Goal: Information Seeking & Learning: Learn about a topic

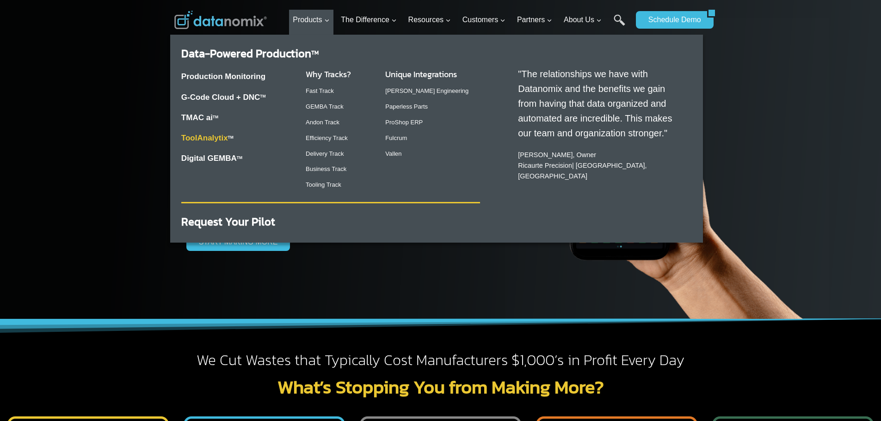
click at [215, 138] on link "ToolAnalytix" at bounding box center [204, 138] width 47 height 9
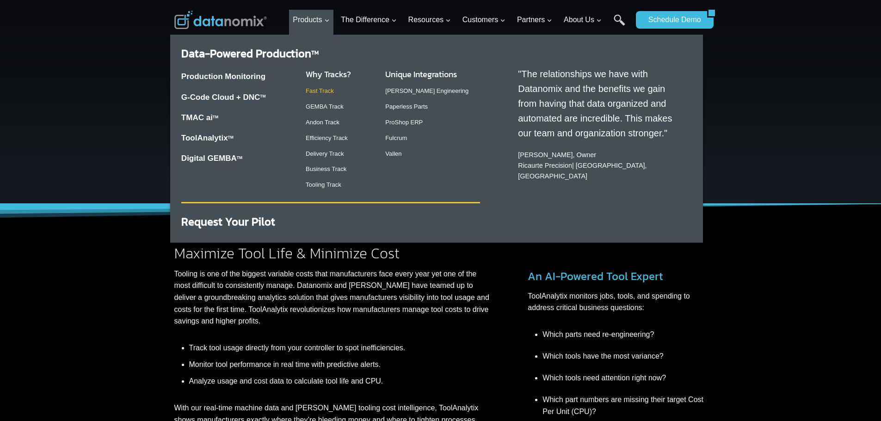
click at [329, 90] on link "Fast Track" at bounding box center [320, 90] width 28 height 7
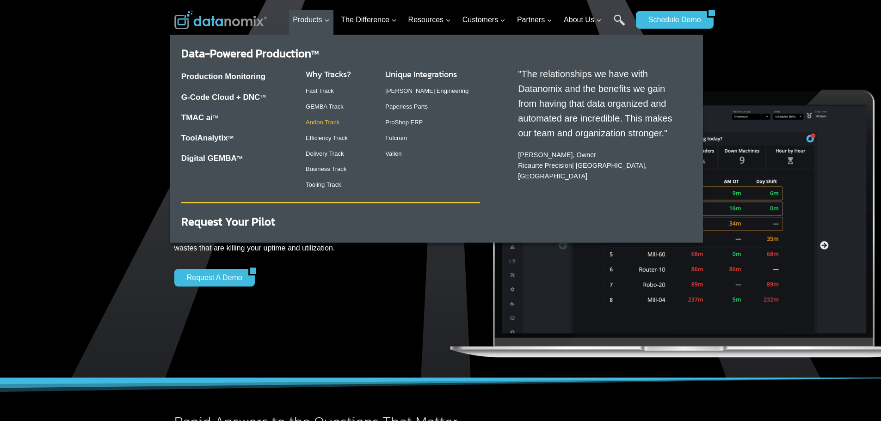
click at [332, 123] on link "Andon Track" at bounding box center [323, 122] width 34 height 7
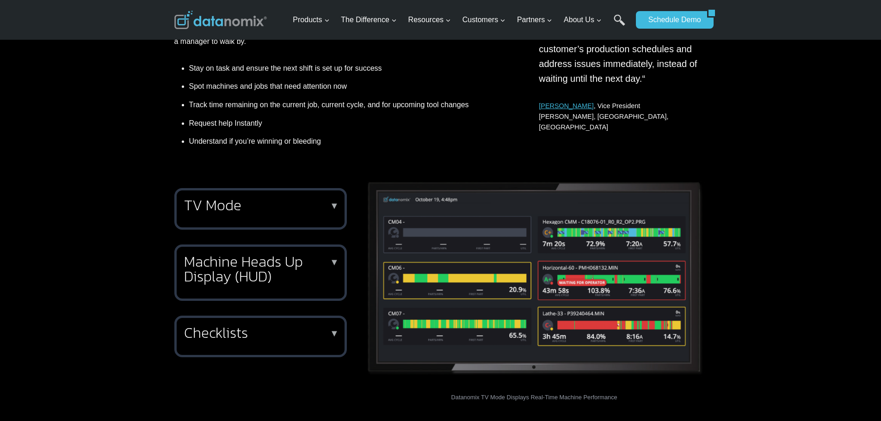
scroll to position [462, 0]
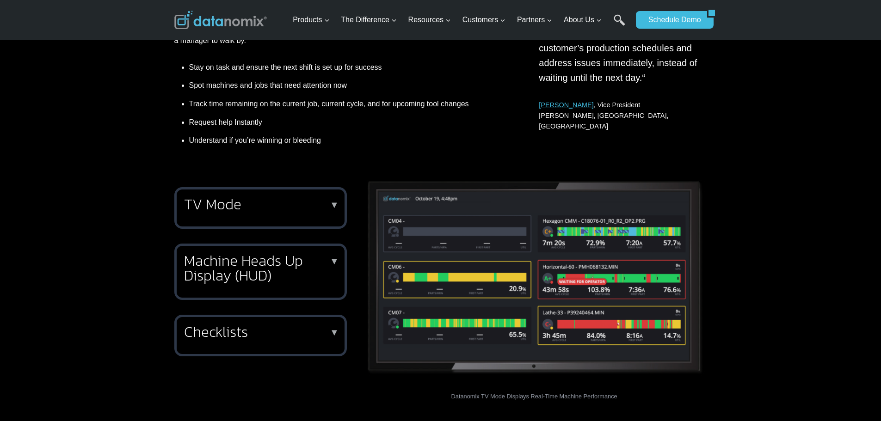
click at [334, 261] on p "▼" at bounding box center [334, 261] width 9 height 6
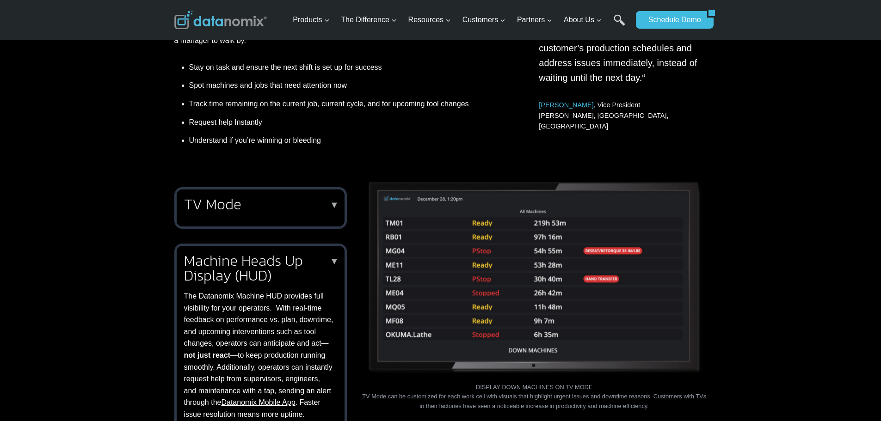
click at [334, 261] on p "▼" at bounding box center [334, 261] width 9 height 6
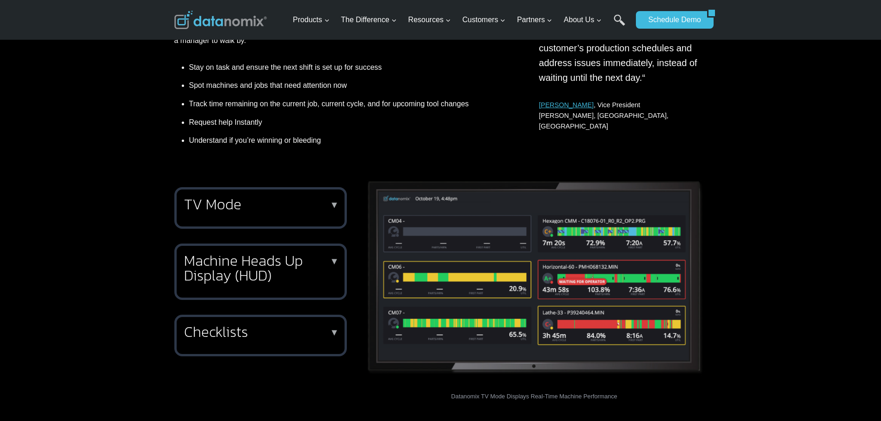
click at [330, 203] on h2 "TV Mode" at bounding box center [258, 204] width 149 height 15
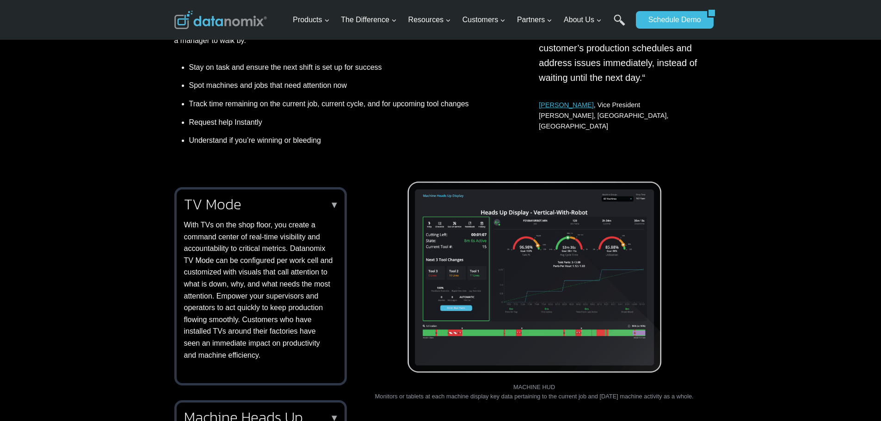
click at [335, 205] on p "▼" at bounding box center [334, 205] width 9 height 6
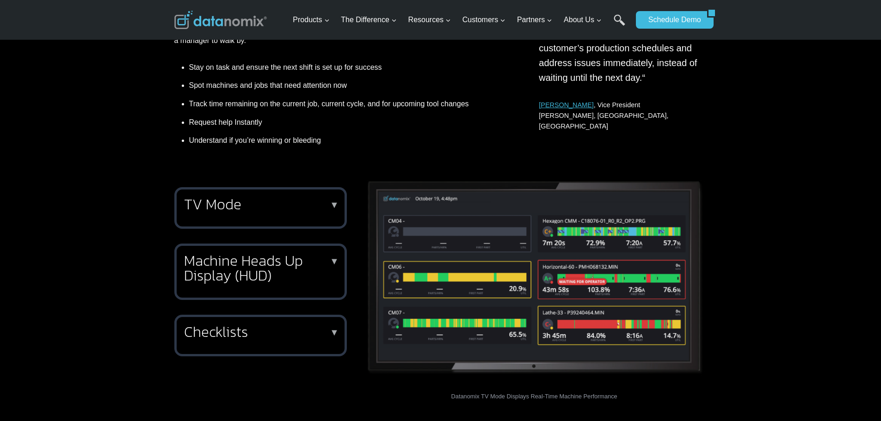
click at [333, 333] on p "▼" at bounding box center [334, 332] width 9 height 6
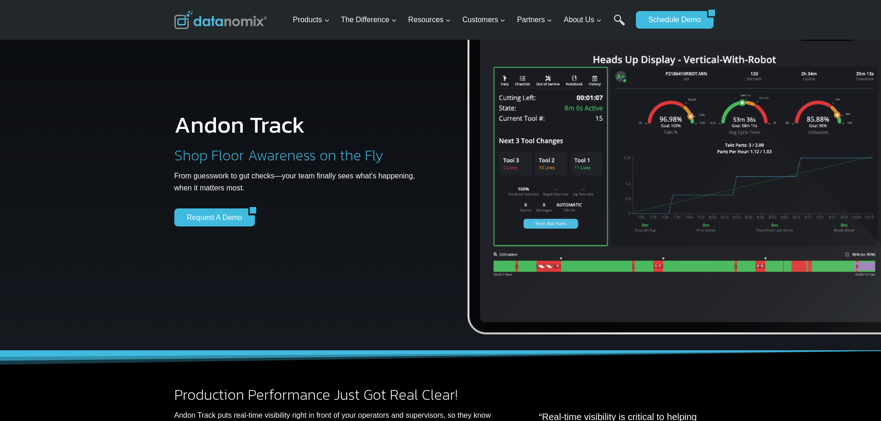
scroll to position [0, 0]
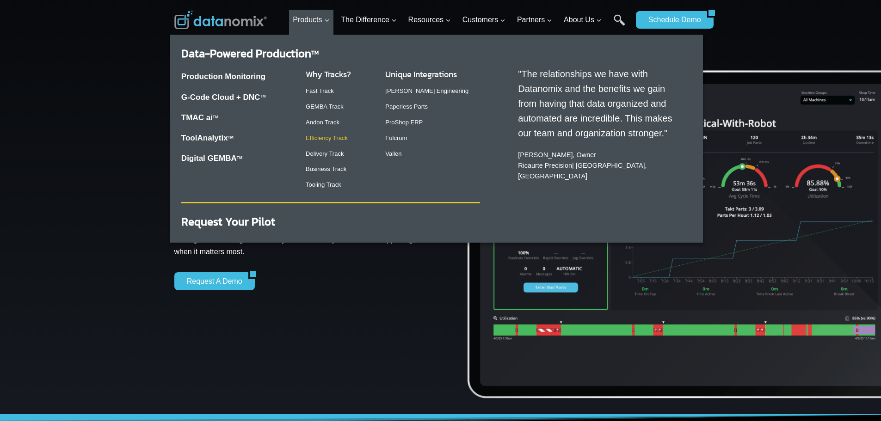
click at [330, 139] on link "Efficiency Track" at bounding box center [327, 138] width 42 height 7
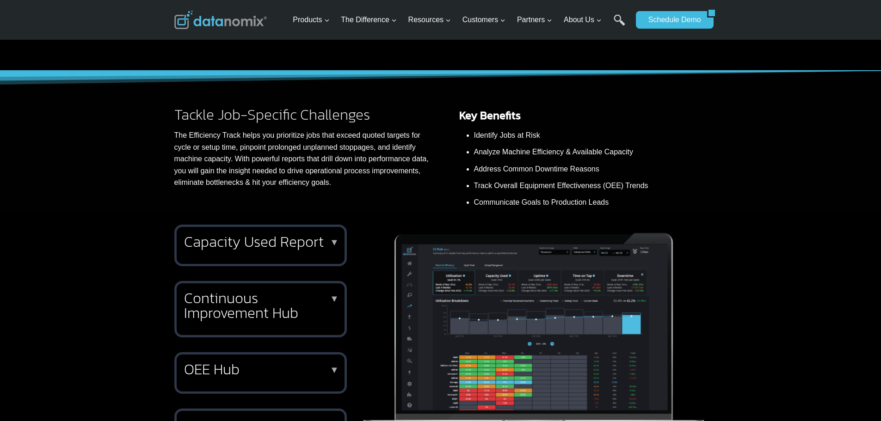
scroll to position [370, 0]
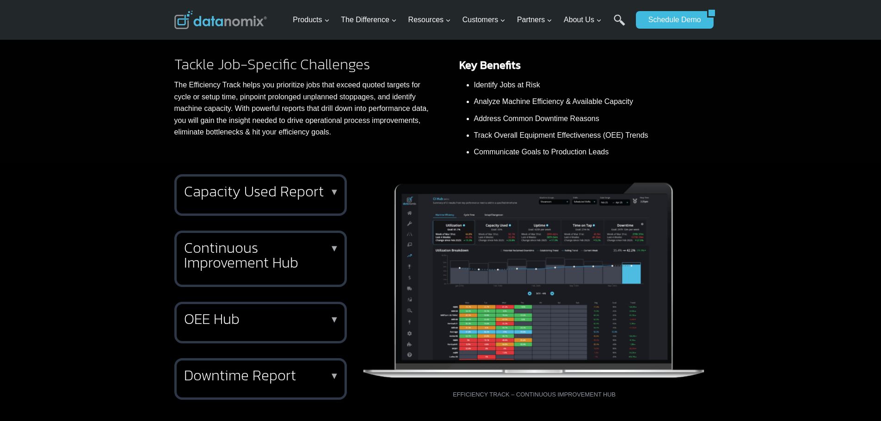
click at [331, 192] on p "▼" at bounding box center [334, 192] width 9 height 6
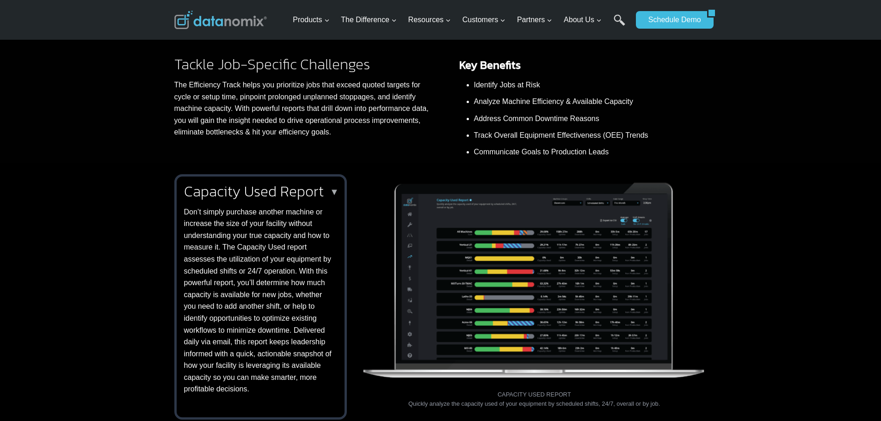
click at [331, 192] on p "▼" at bounding box center [334, 192] width 9 height 6
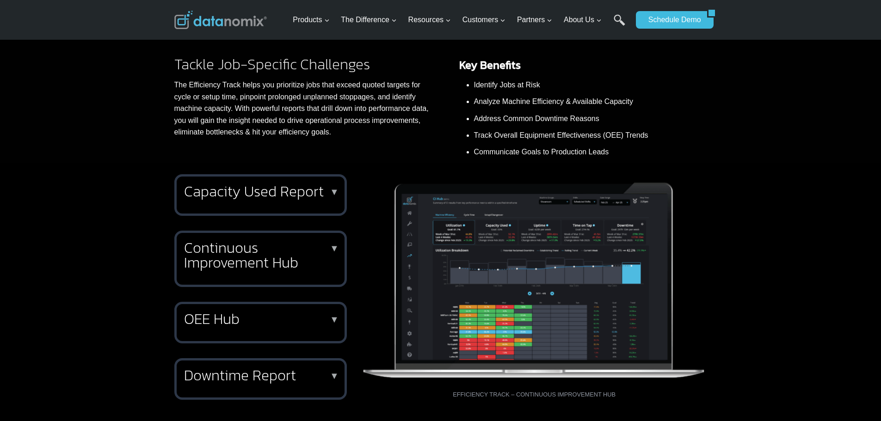
click at [332, 246] on p "▼" at bounding box center [334, 248] width 9 height 6
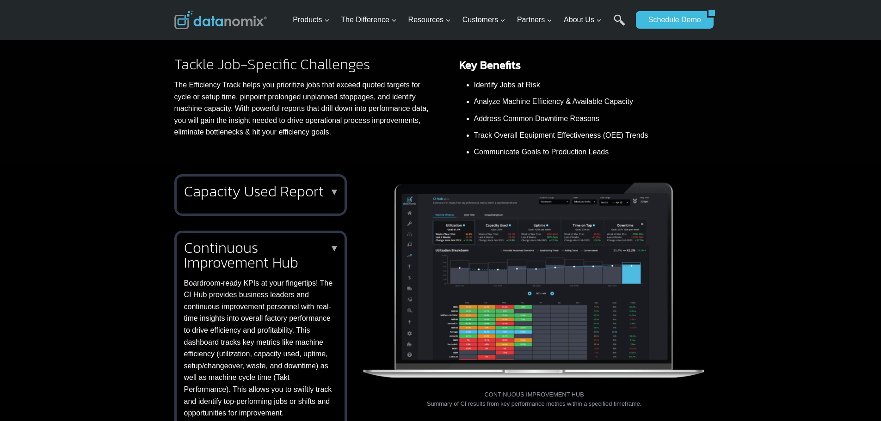
click at [332, 246] on p "▼" at bounding box center [334, 248] width 9 height 6
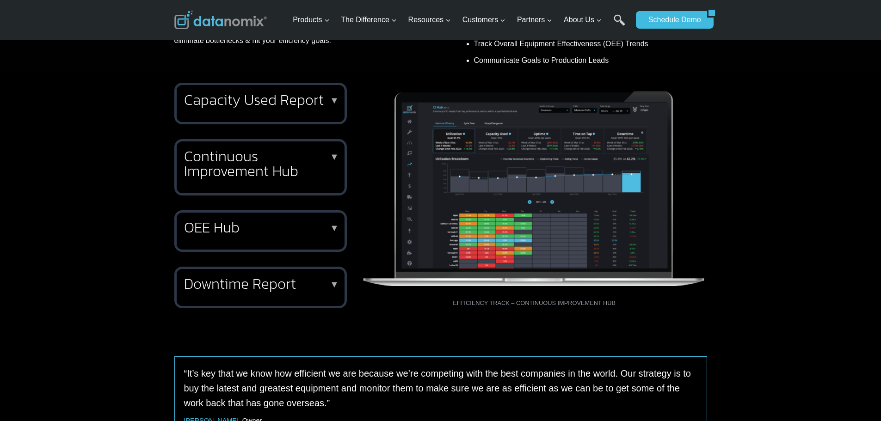
scroll to position [462, 0]
click at [335, 224] on p "▼" at bounding box center [334, 227] width 9 height 6
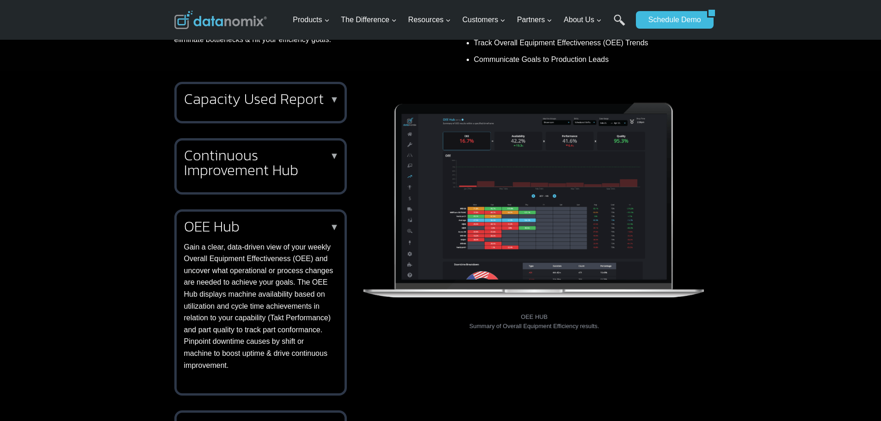
click at [335, 224] on p "▼" at bounding box center [334, 227] width 9 height 6
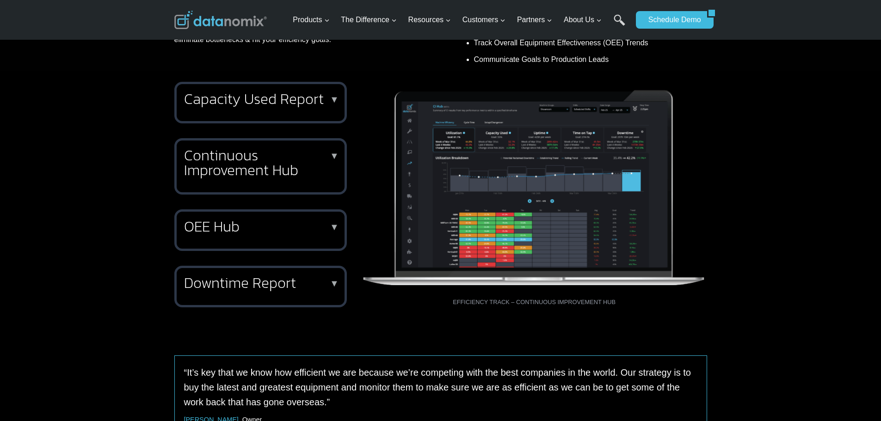
click at [331, 283] on p "▼" at bounding box center [334, 283] width 9 height 6
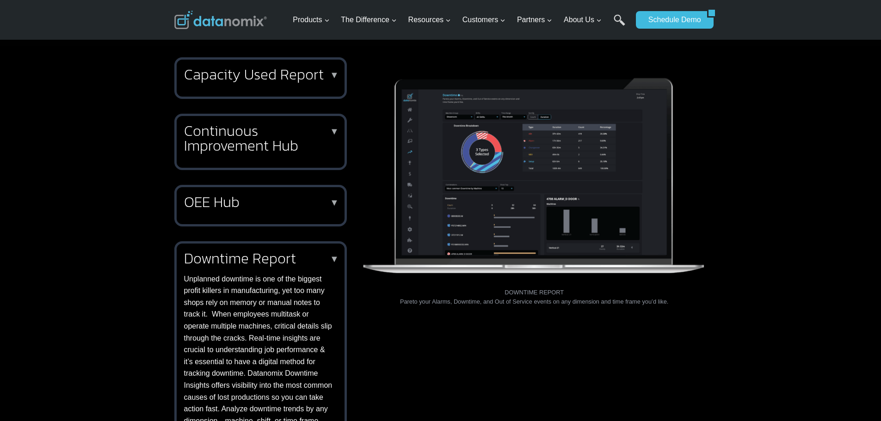
scroll to position [508, 0]
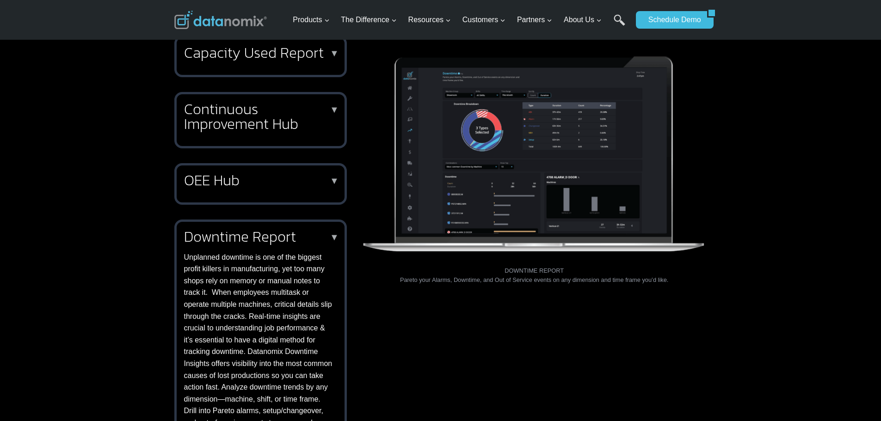
click at [332, 236] on p "▼" at bounding box center [334, 237] width 9 height 6
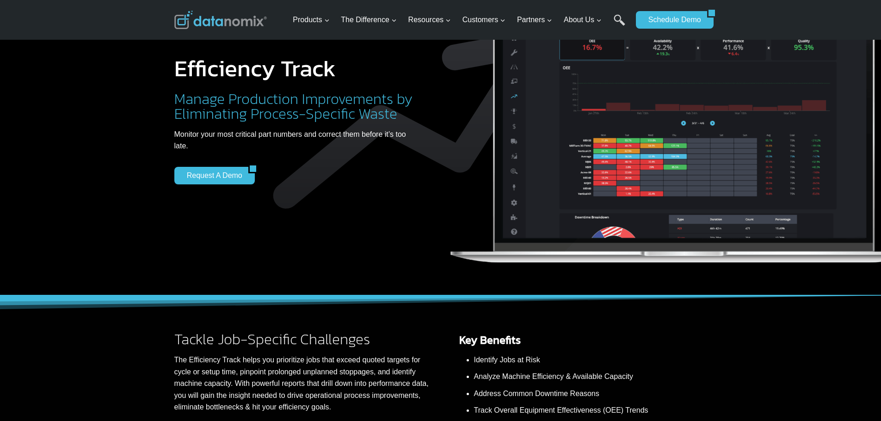
scroll to position [0, 0]
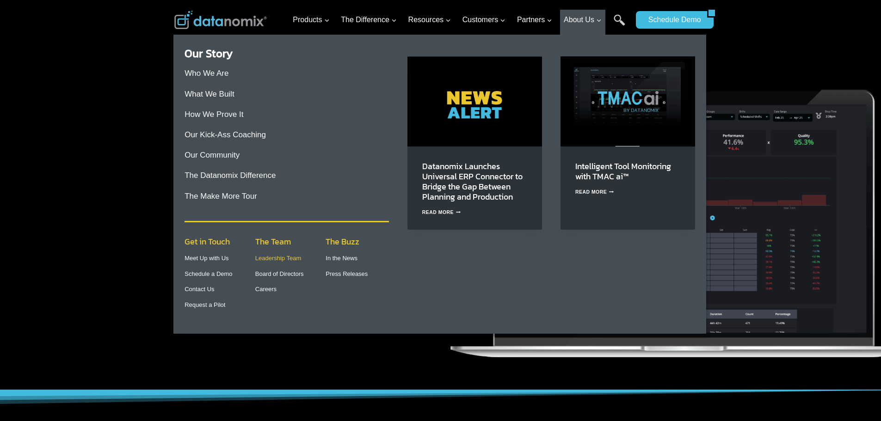
click at [281, 259] on link "Leadership Team" at bounding box center [278, 258] width 46 height 7
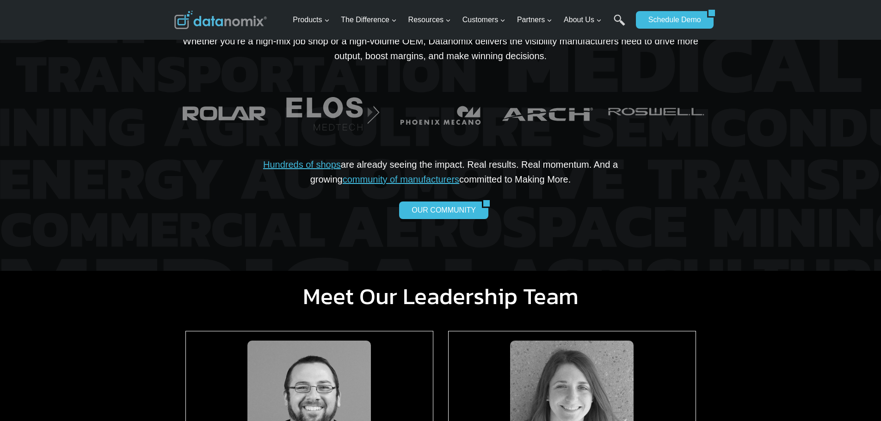
scroll to position [524, 0]
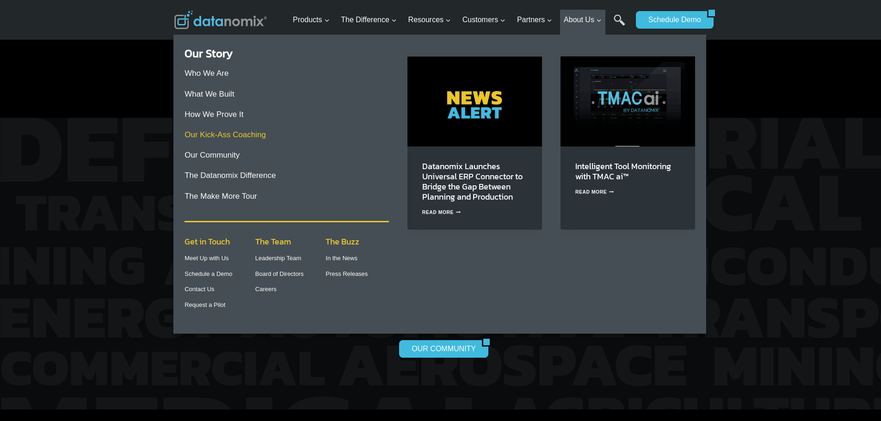
click at [226, 135] on link "Our Kick-Ass Coaching" at bounding box center [224, 134] width 81 height 9
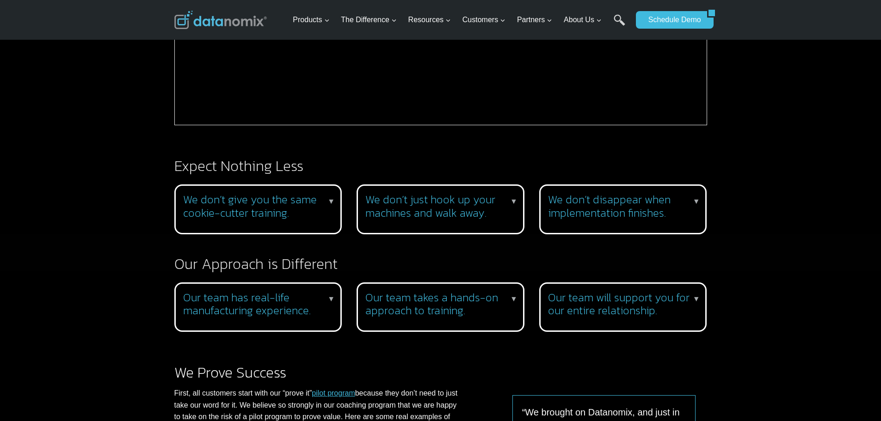
scroll to position [693, 0]
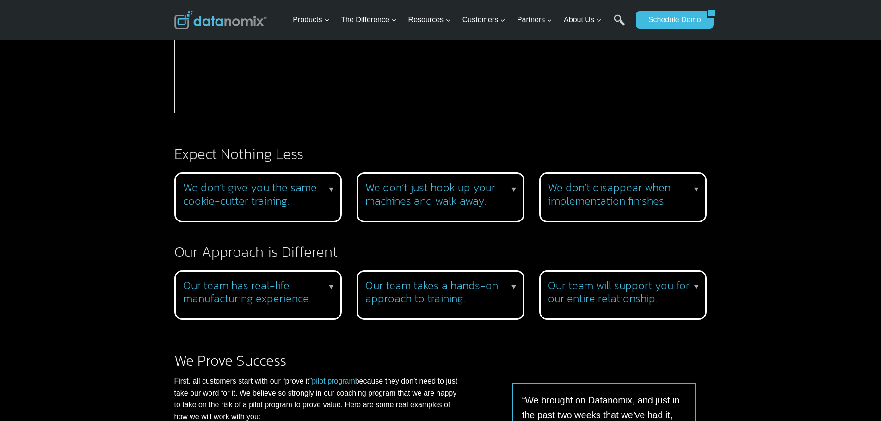
click at [514, 190] on p "▼" at bounding box center [513, 190] width 7 height 12
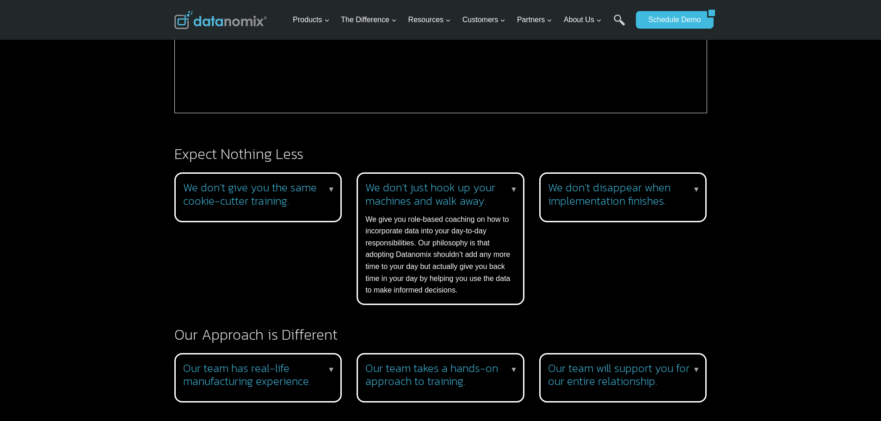
click at [509, 188] on h3 "We don’t just hook up your machines and walk away." at bounding box center [438, 194] width 147 height 27
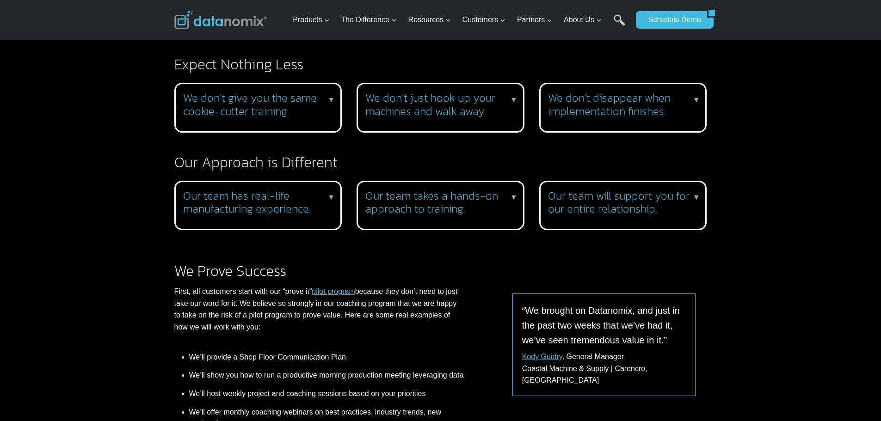
scroll to position [786, 0]
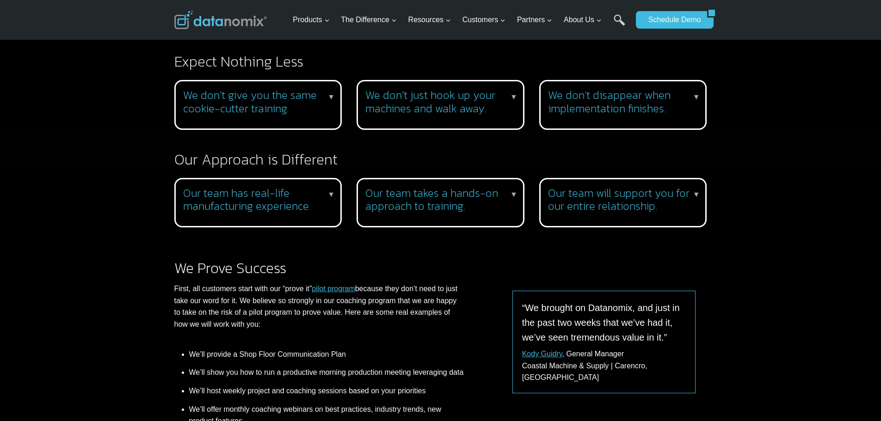
click at [333, 193] on p "▼" at bounding box center [330, 195] width 7 height 12
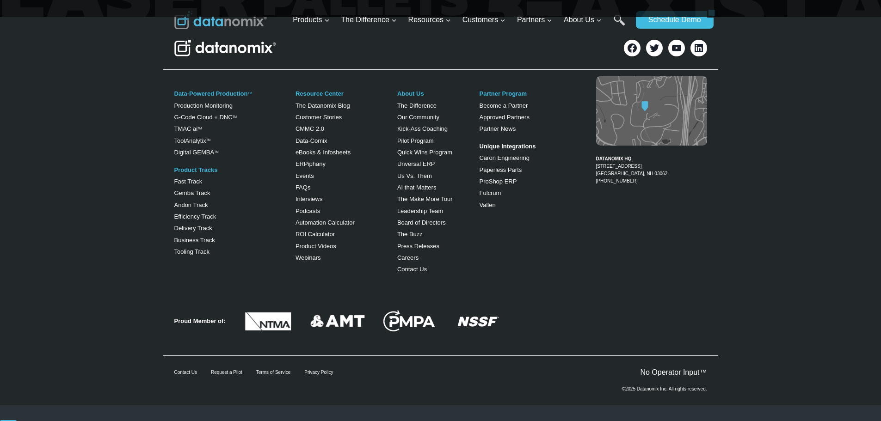
scroll to position [2038, 0]
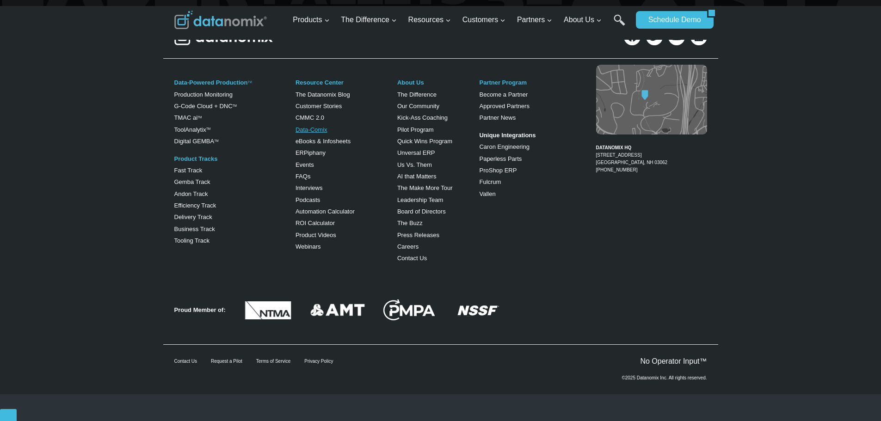
click at [318, 133] on link "Data-Comix" at bounding box center [311, 129] width 32 height 7
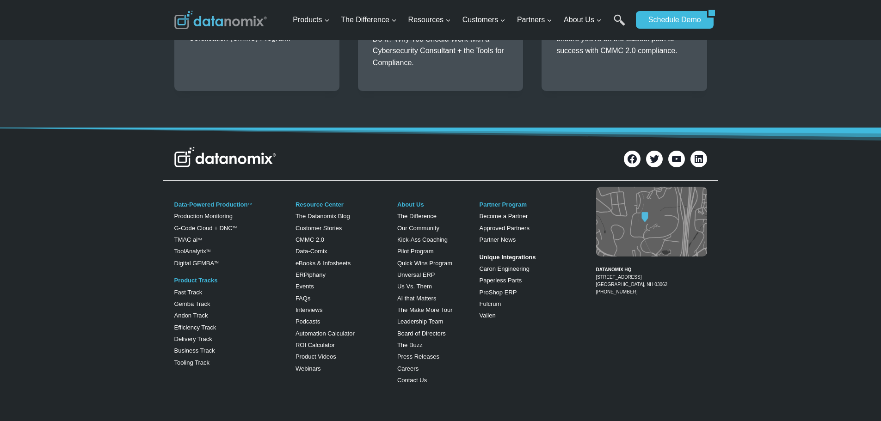
scroll to position [971, 0]
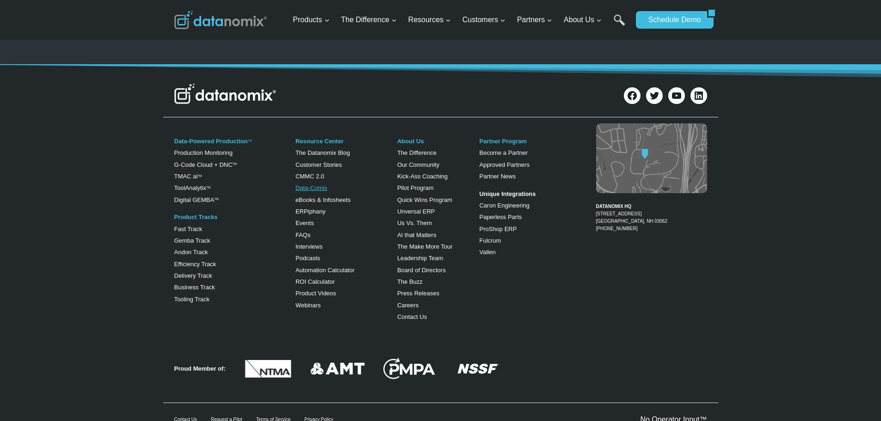
click at [315, 187] on link "Data-Comix" at bounding box center [311, 187] width 32 height 7
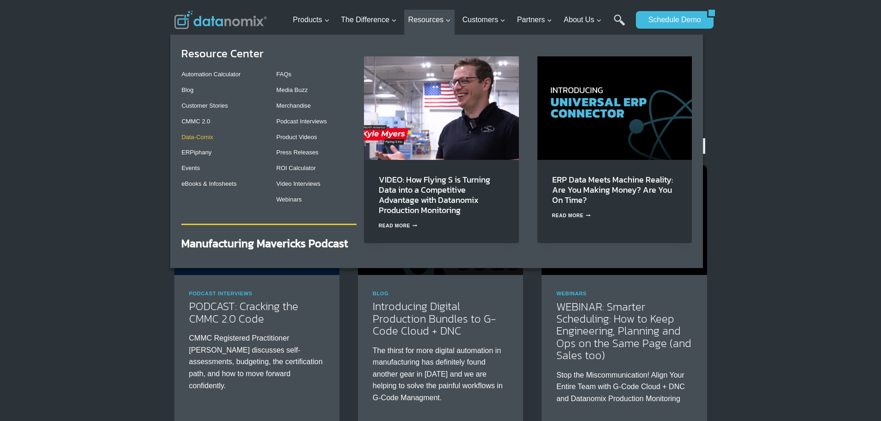
click at [206, 138] on link "Data-Comix" at bounding box center [197, 137] width 32 height 7
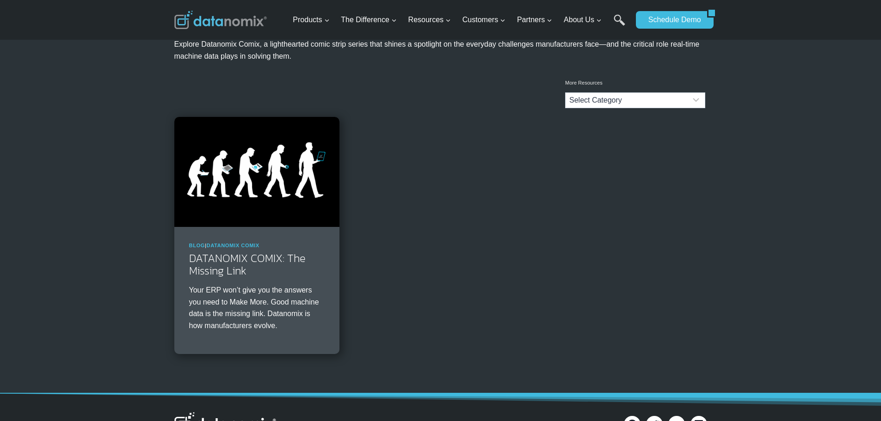
scroll to position [46, 0]
click at [261, 258] on link "DATANOMIX COMIX: The Missing Link" at bounding box center [247, 264] width 116 height 28
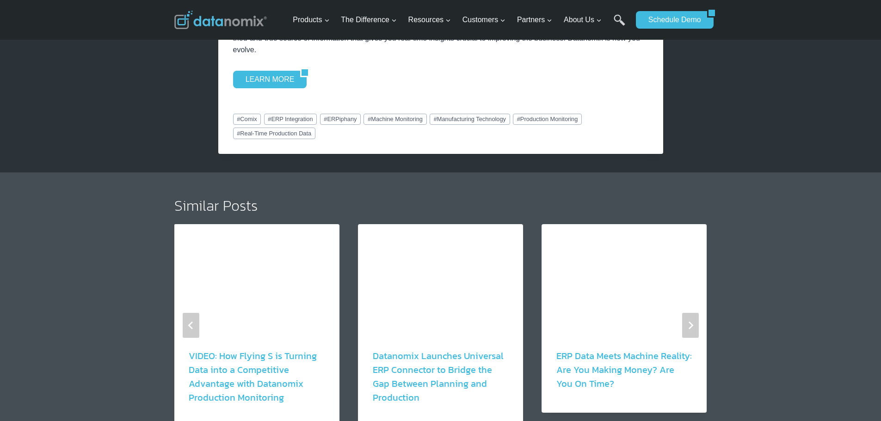
scroll to position [1156, 0]
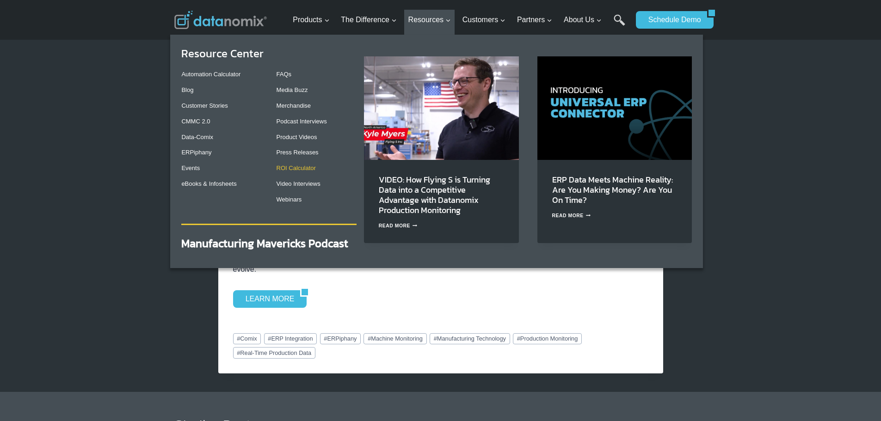
click at [283, 166] on link "ROI Calculator" at bounding box center [295, 168] width 39 height 7
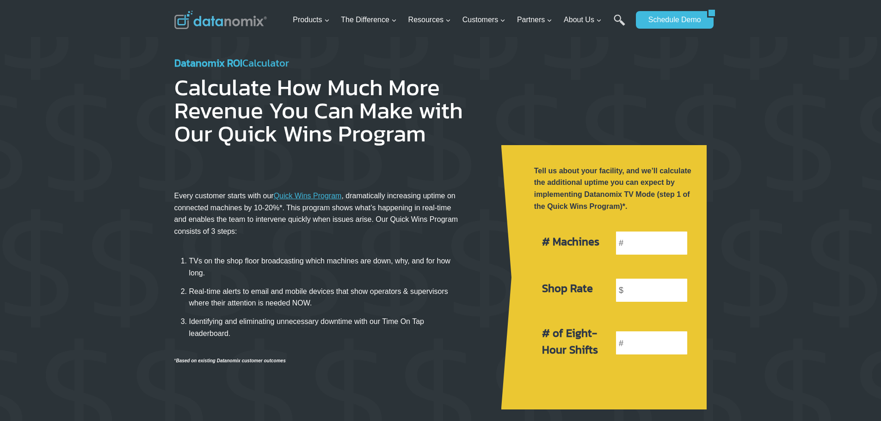
click at [196, 20] on img at bounding box center [220, 20] width 92 height 18
